Goal: Transaction & Acquisition: Subscribe to service/newsletter

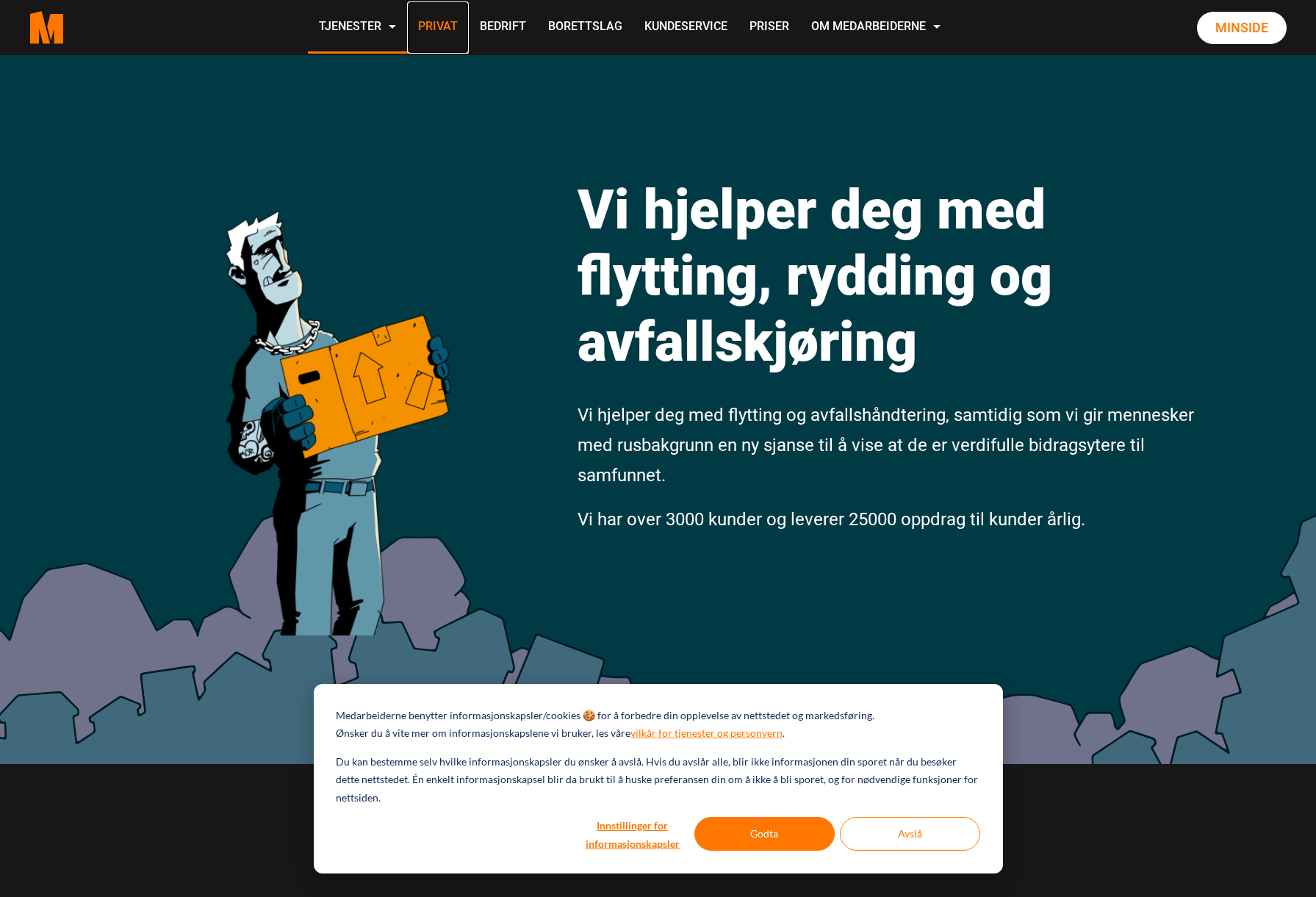
click at [437, 29] on link "Privat" at bounding box center [437, 28] width 61 height 53
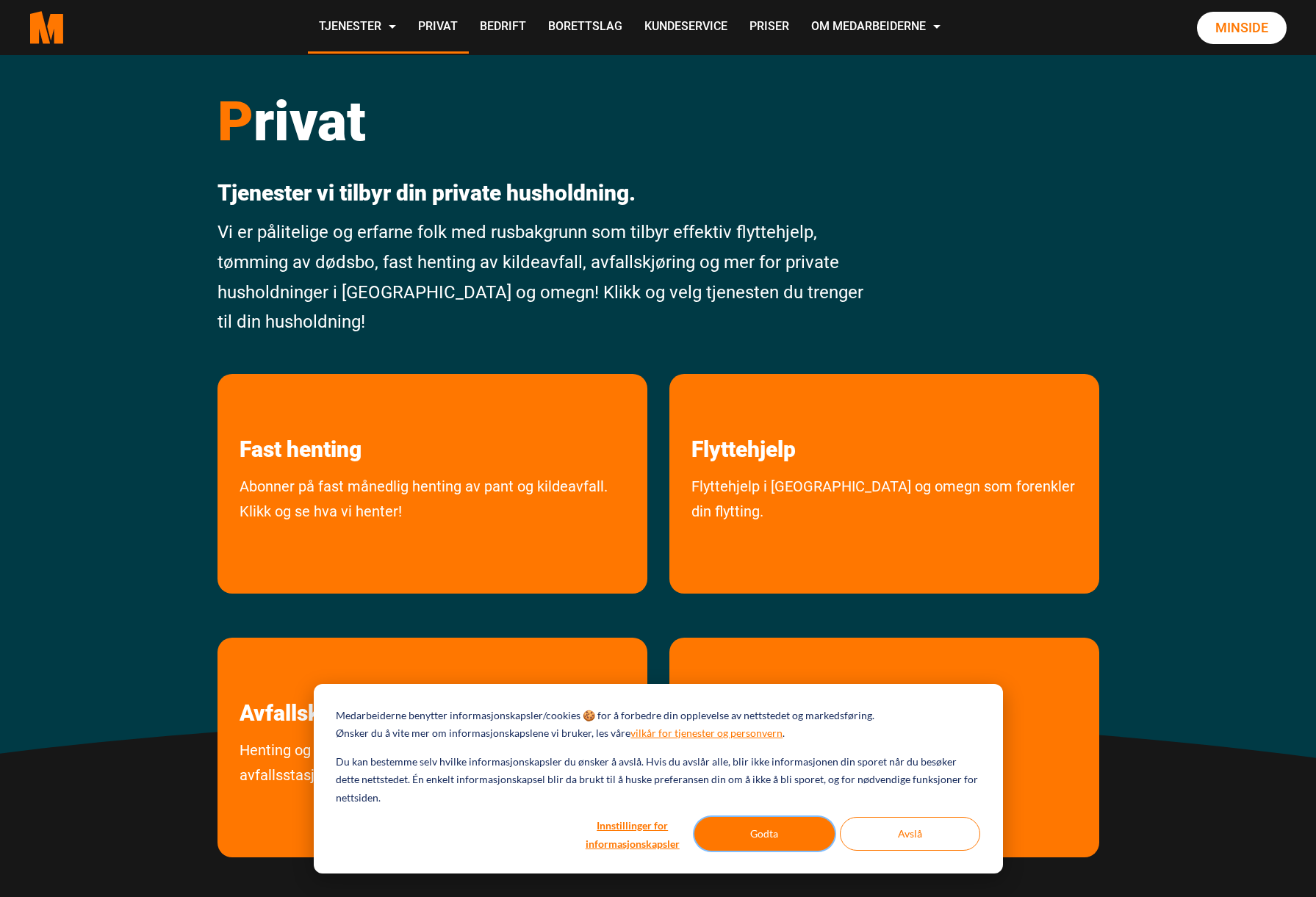
click at [732, 836] on button "Godta" at bounding box center [764, 834] width 141 height 34
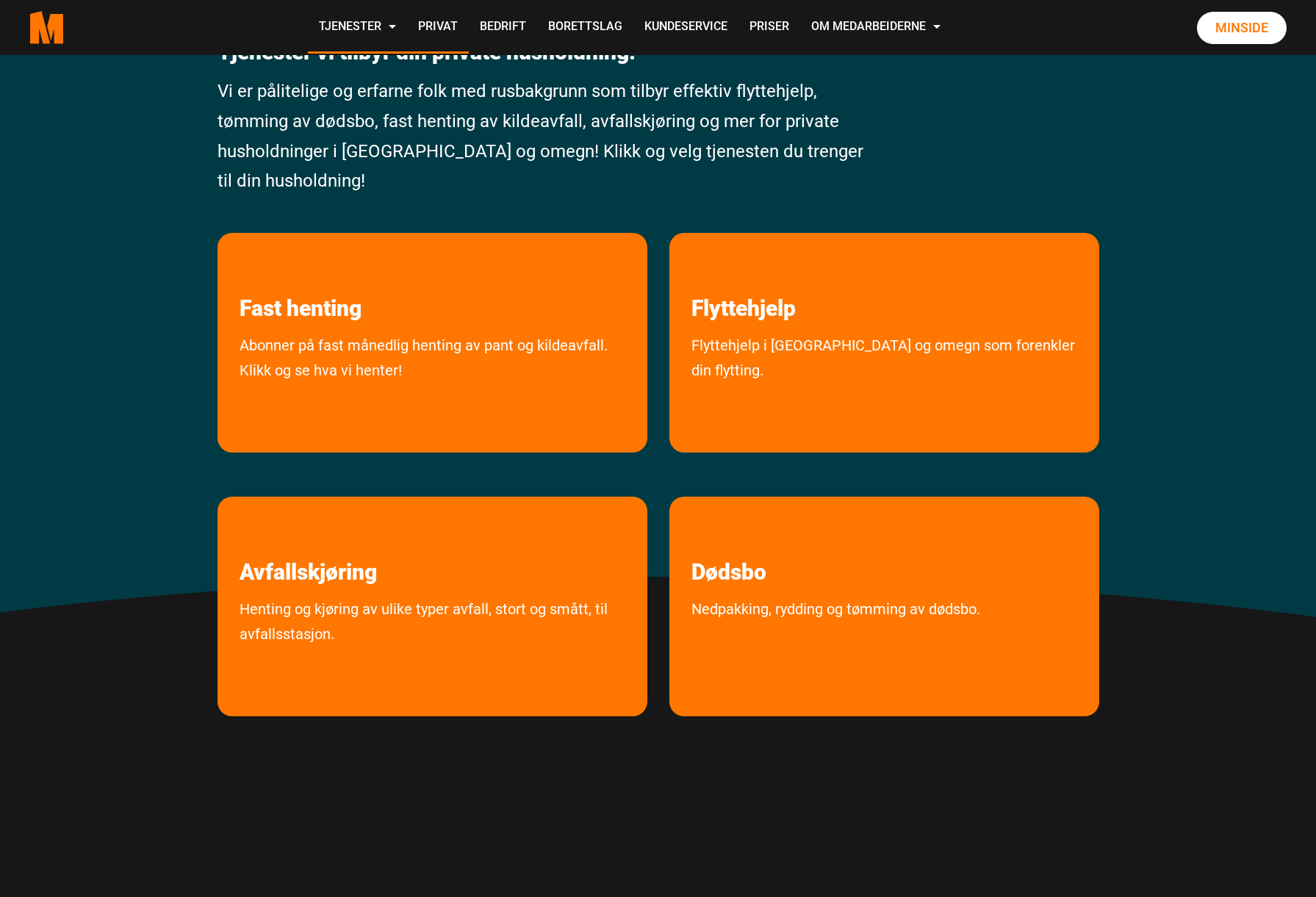
scroll to position [147, 0]
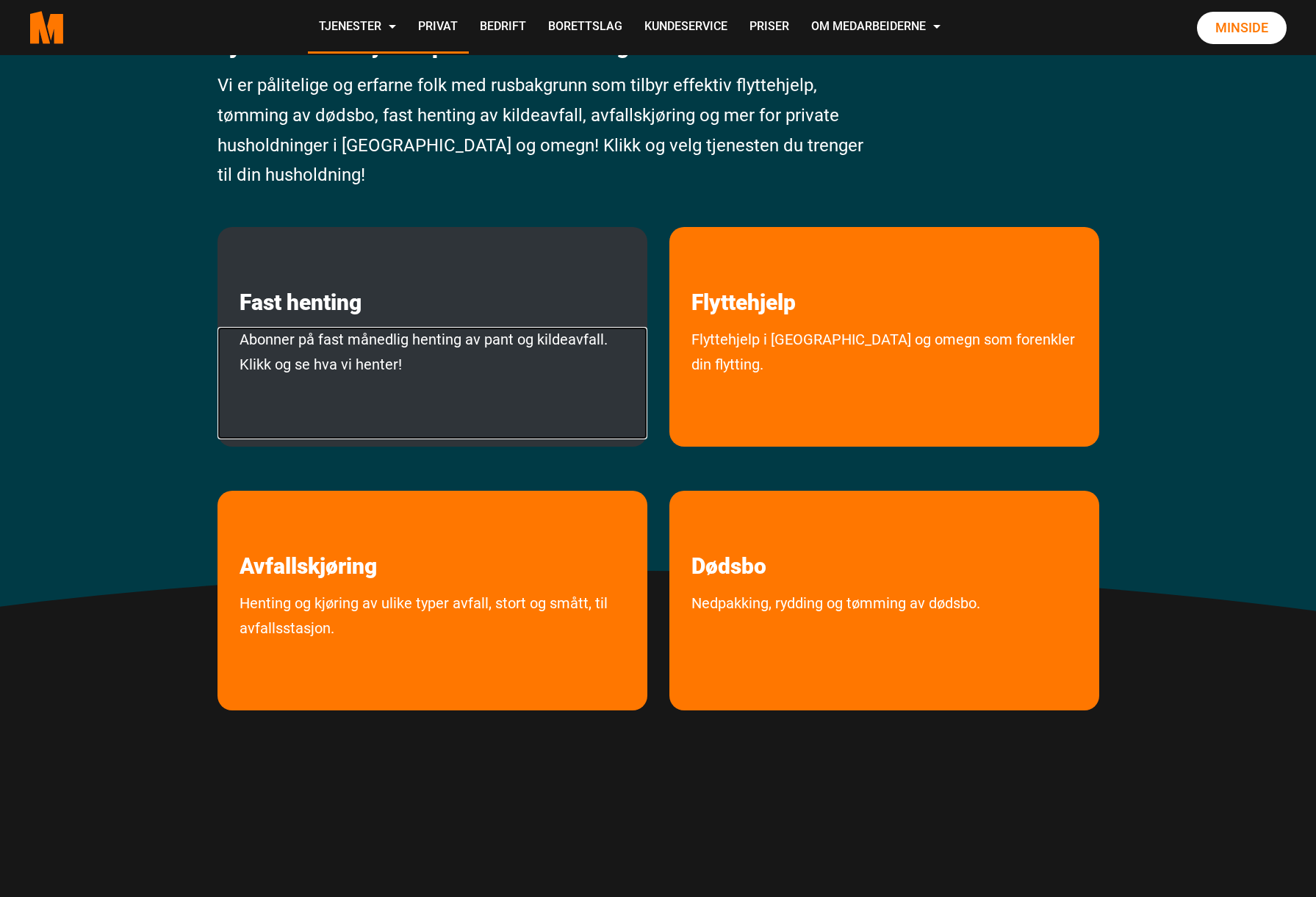
click at [330, 337] on link "Abonner på fast månedlig henting av pant og kildeavfall. Klikk og se hva vi hen…" at bounding box center [432, 383] width 430 height 112
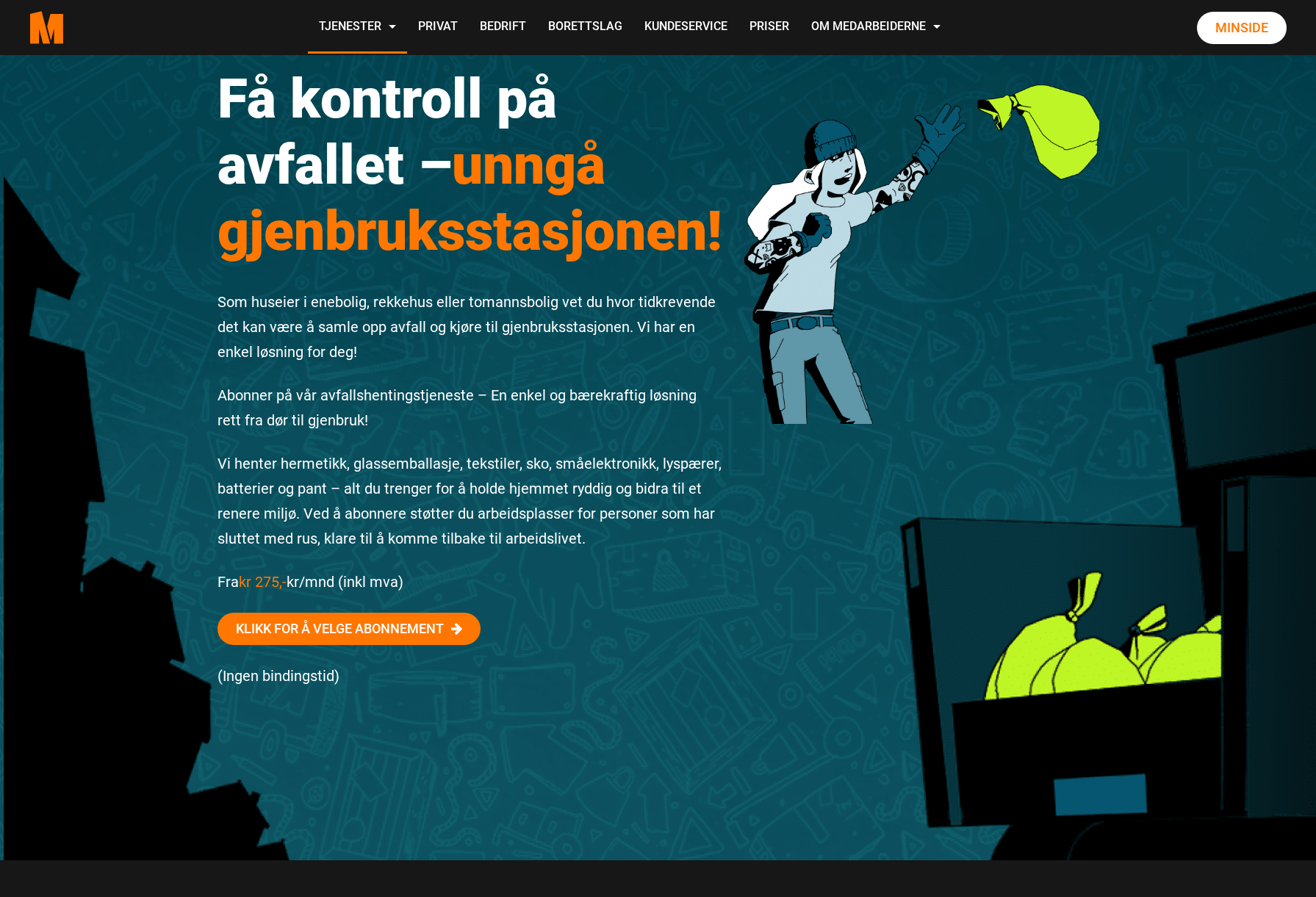
scroll to position [73, 0]
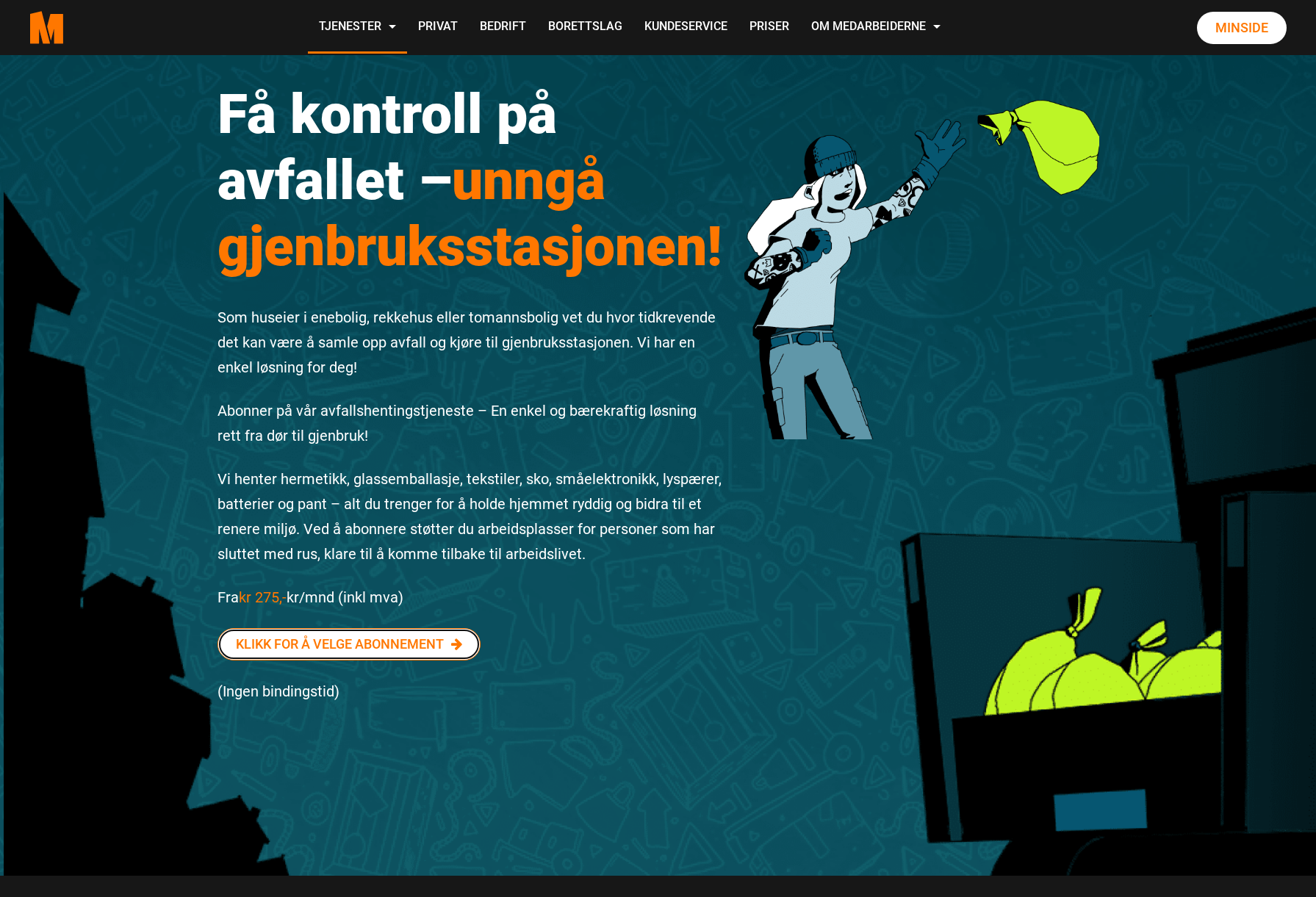
click at [386, 643] on link "Klikk for å velge abonnement" at bounding box center [348, 644] width 263 height 32
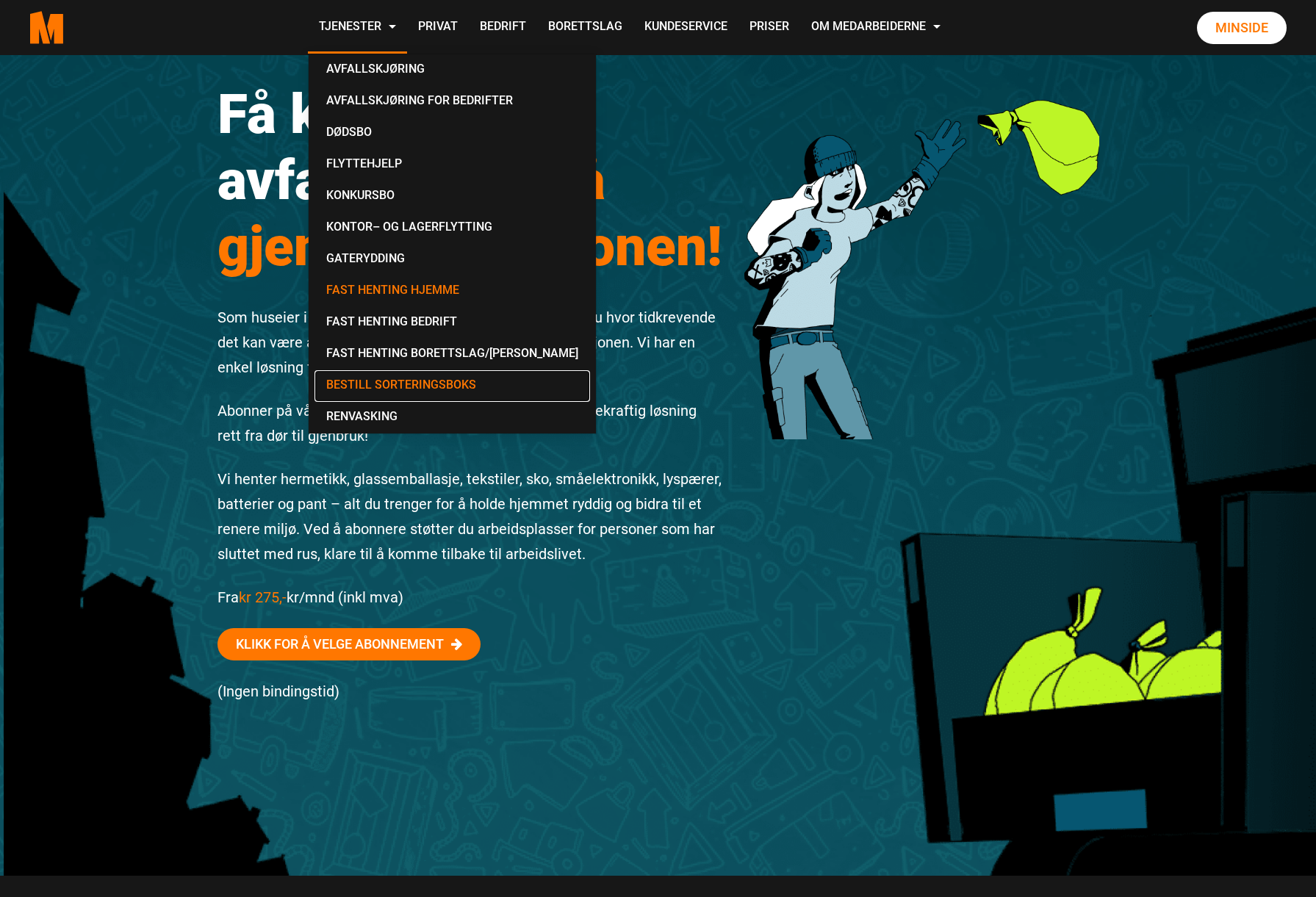
click at [409, 378] on link "Bestill Sorteringsboks" at bounding box center [452, 386] width 275 height 31
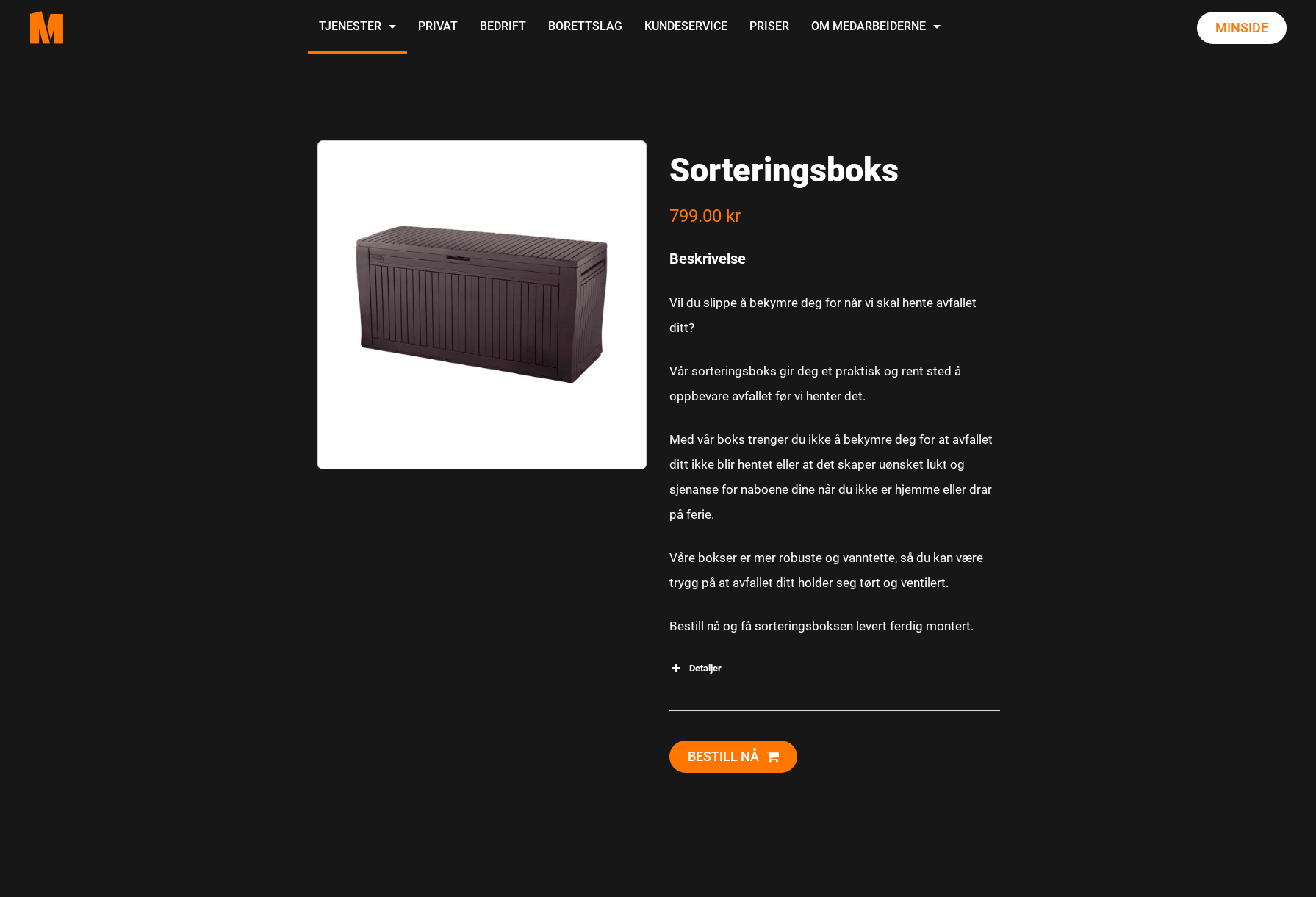
scroll to position [147, 0]
